Goal: Register for event/course

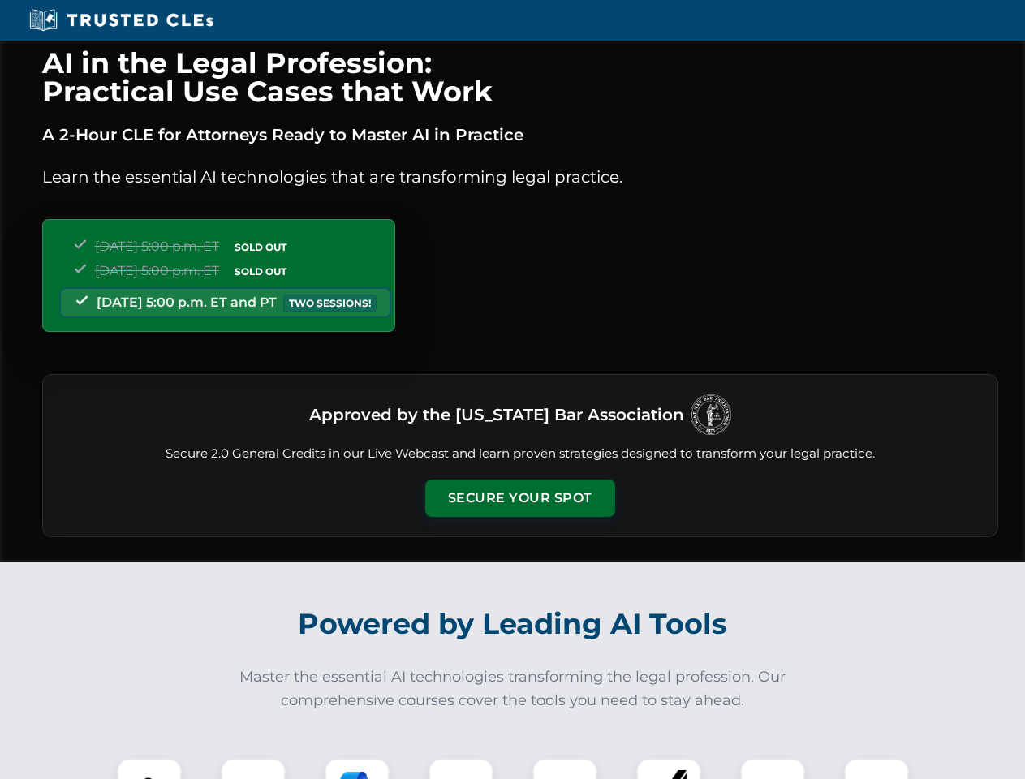
click at [519, 498] on button "Secure Your Spot" at bounding box center [520, 497] width 190 height 37
click at [149, 768] on img at bounding box center [149, 790] width 47 height 47
click at [253, 768] on div at bounding box center [253, 790] width 65 height 65
click at [357, 768] on div at bounding box center [356, 790] width 65 height 65
